Goal: Task Accomplishment & Management: Complete application form

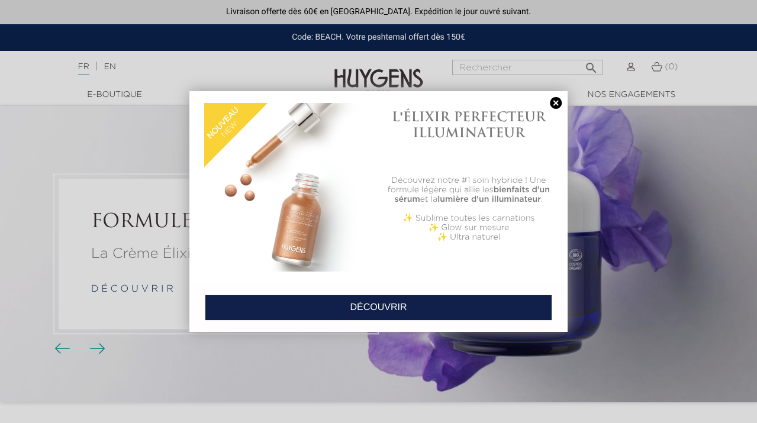
click at [551, 105] on link at bounding box center [556, 103] width 17 height 12
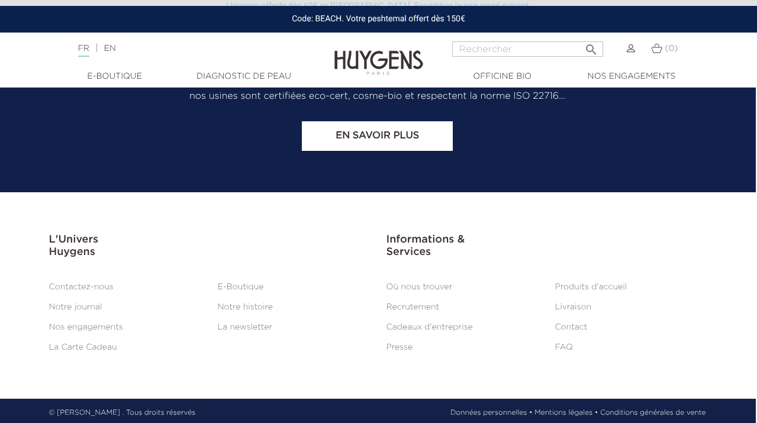
scroll to position [4898, 1]
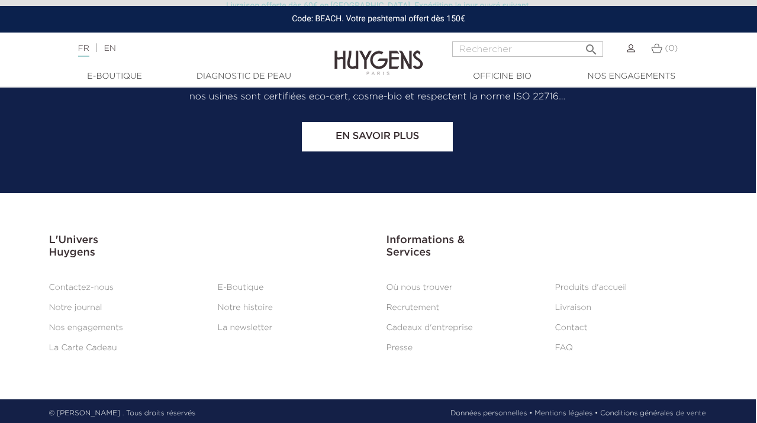
click at [414, 301] on li "Recrutement" at bounding box center [462, 308] width 169 height 14
click at [414, 304] on link "Recrutement" at bounding box center [413, 308] width 53 height 8
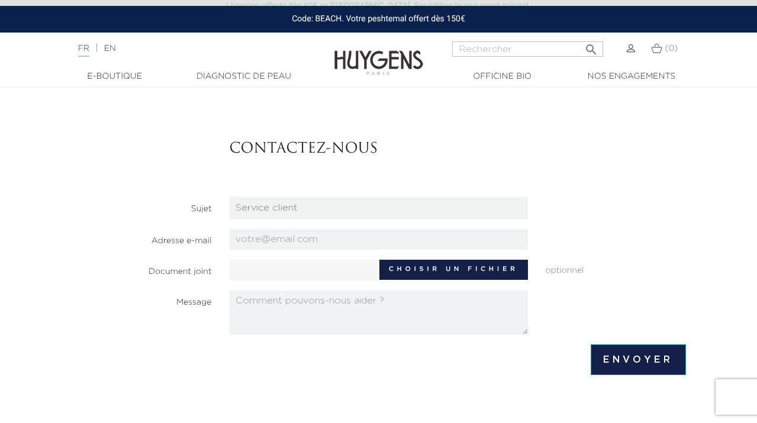
scroll to position [64, 0]
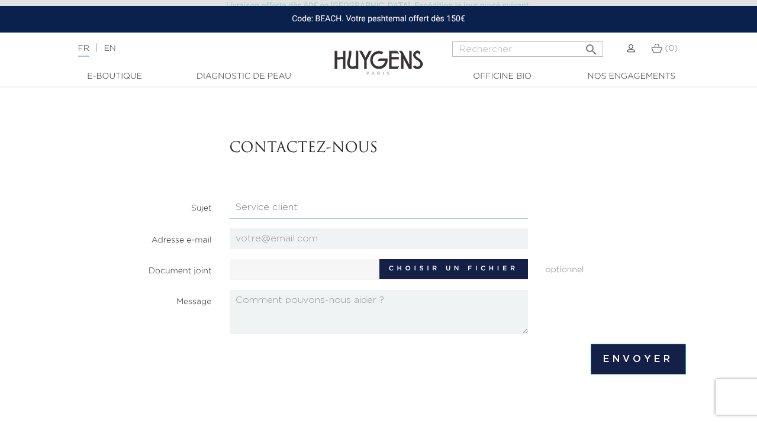
select select "3"
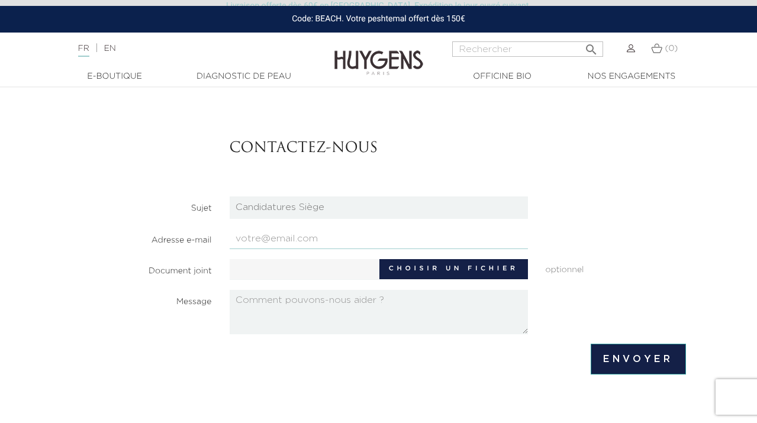
click at [368, 229] on input "email" at bounding box center [379, 239] width 298 height 21
type input "cloe.menessier@orange.fr"
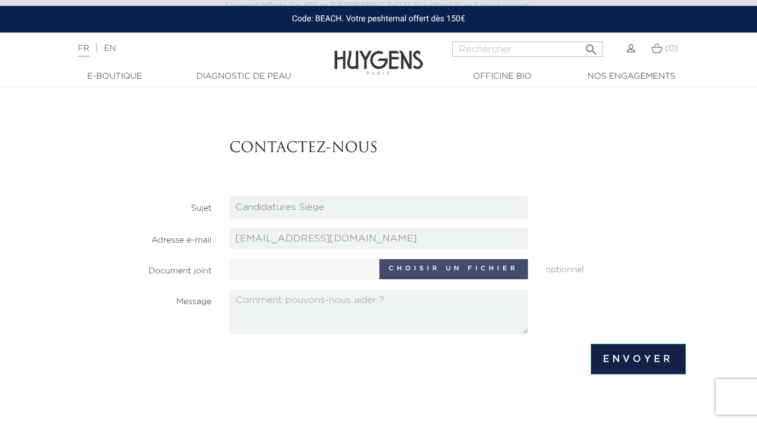
click at [422, 269] on label "Choisir un fichier" at bounding box center [453, 269] width 149 height 20
click at [422, 269] on input "Choisir un fichier" at bounding box center [340, 268] width 221 height 18
type input "C:\fakepath\CV_MENNESSIER_CLOE.pdf"
type input "CV_MENNESSIER_CLOE.pdf"
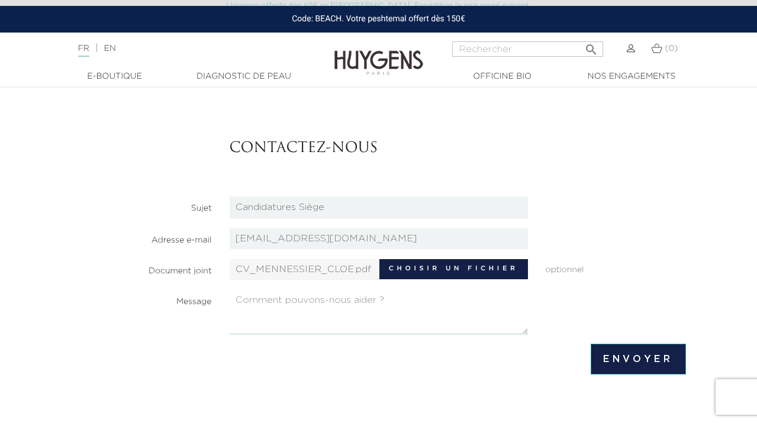
click at [342, 313] on textarea at bounding box center [379, 312] width 298 height 44
click at [339, 300] on textarea at bounding box center [379, 312] width 298 height 44
paste textarea "Bonjour Madame [Nom], Actuellement en recherche d’une alternance en marketing p…"
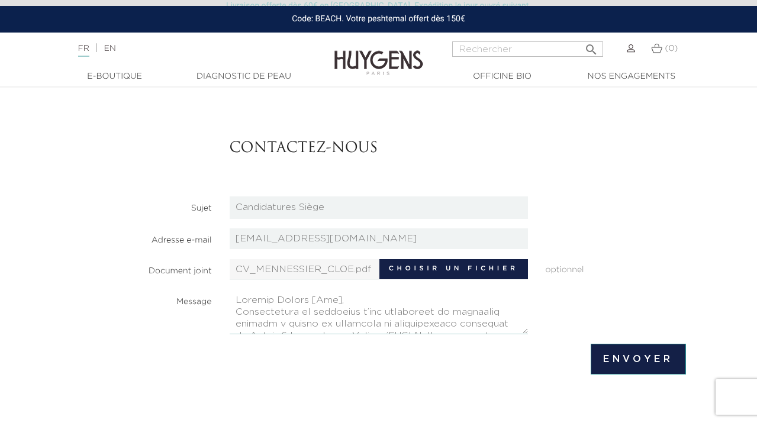
scroll to position [0, 0]
click at [348, 301] on textarea at bounding box center [379, 312] width 298 height 44
type textarea "Bonjour Madame, Monsieur, Actuellement en recherche d’une alternance en marketi…"
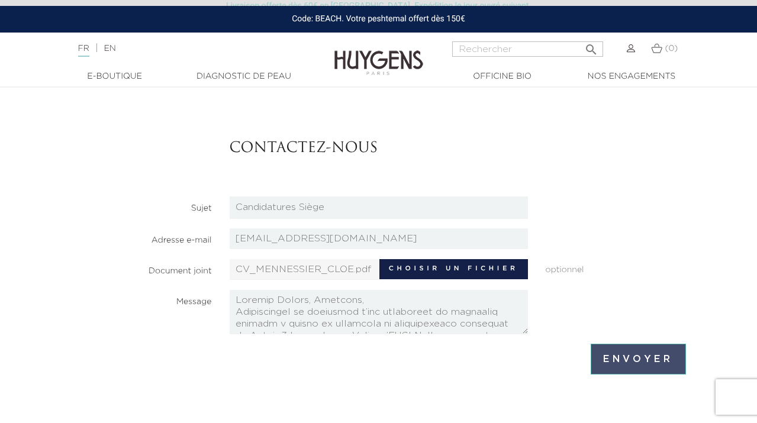
click at [617, 356] on input "Envoyer" at bounding box center [638, 359] width 95 height 31
